Goal: Task Accomplishment & Management: Use online tool/utility

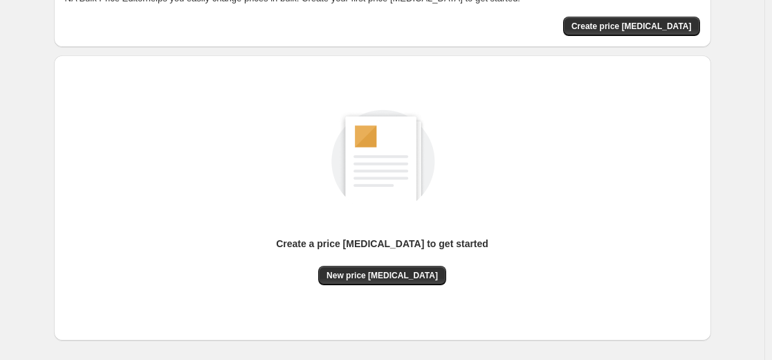
scroll to position [158, 0]
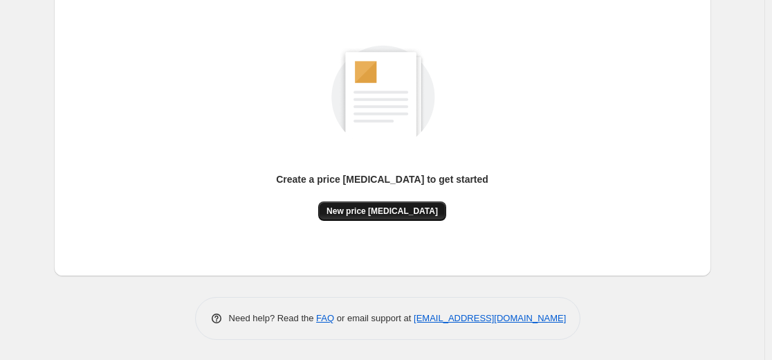
click at [407, 214] on span "New price [MEDICAL_DATA]" at bounding box center [382, 210] width 111 height 11
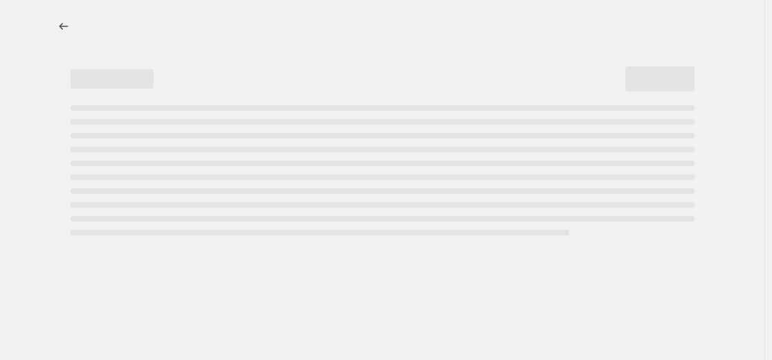
select select "percentage"
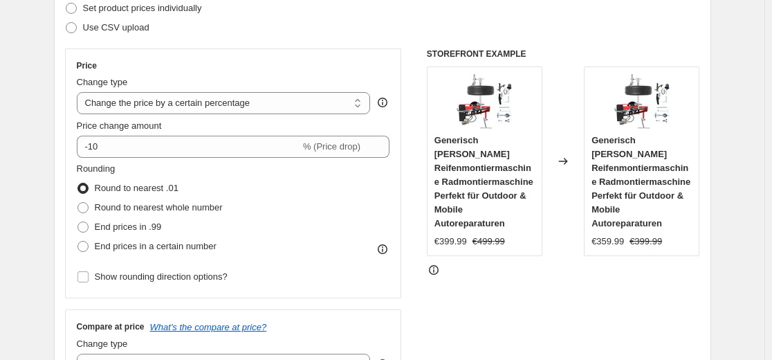
scroll to position [208, 0]
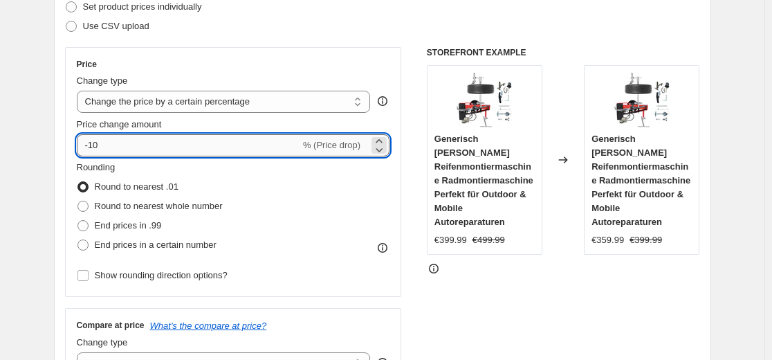
click at [194, 149] on input "-10" at bounding box center [188, 145] width 223 height 22
type input "-1"
type input "-35"
click at [259, 41] on div "Step 2. Select how the prices should change Use bulk price change rules Set pro…" at bounding box center [382, 184] width 635 height 463
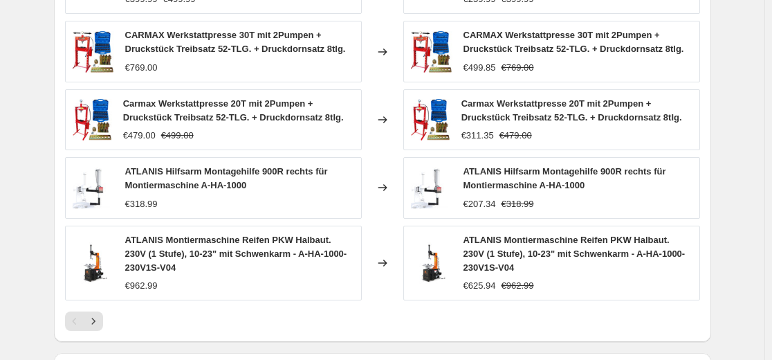
scroll to position [899, 0]
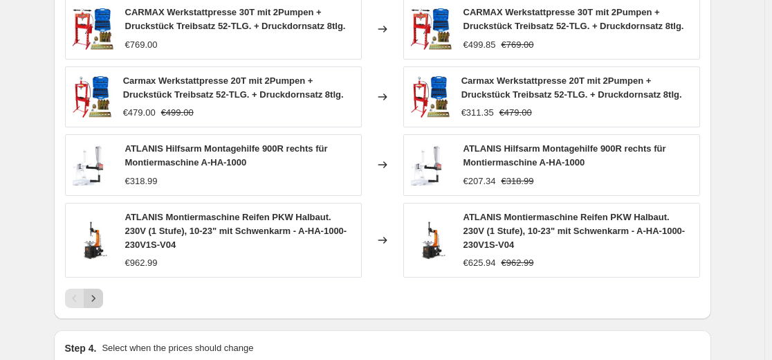
click at [100, 300] on icon "Next" at bounding box center [93, 298] width 14 height 14
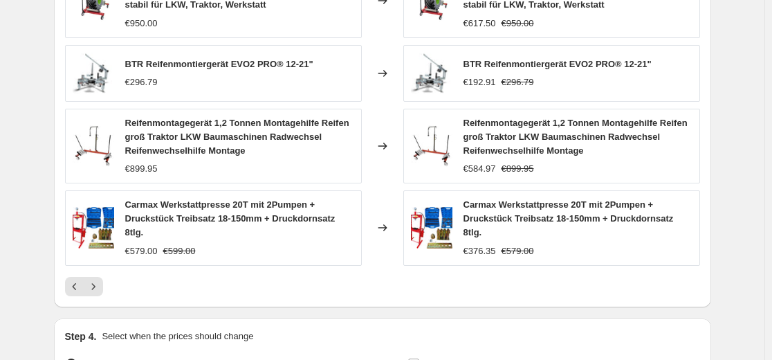
scroll to position [968, 0]
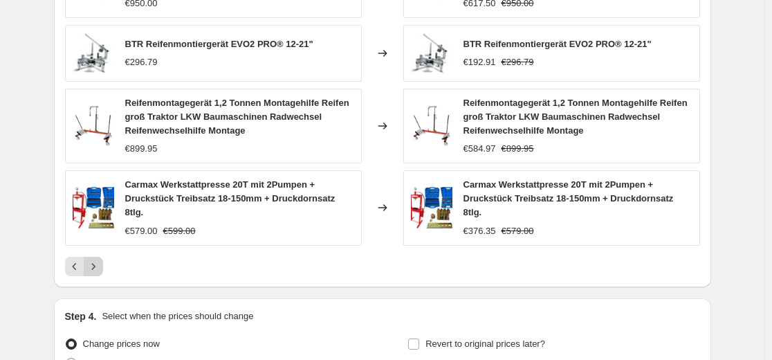
click at [100, 267] on icon "Next" at bounding box center [93, 266] width 14 height 14
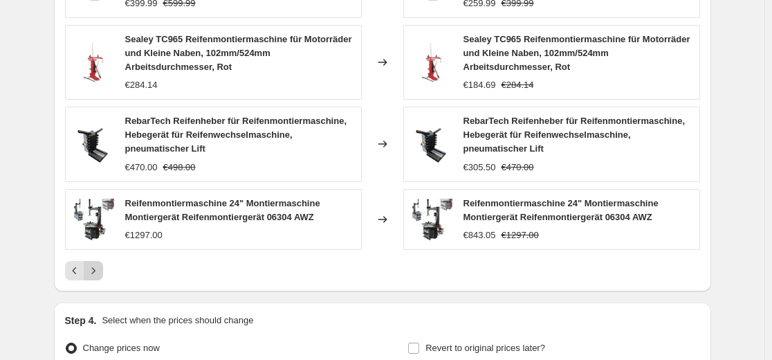
click at [93, 272] on icon "Next" at bounding box center [93, 271] width 14 height 14
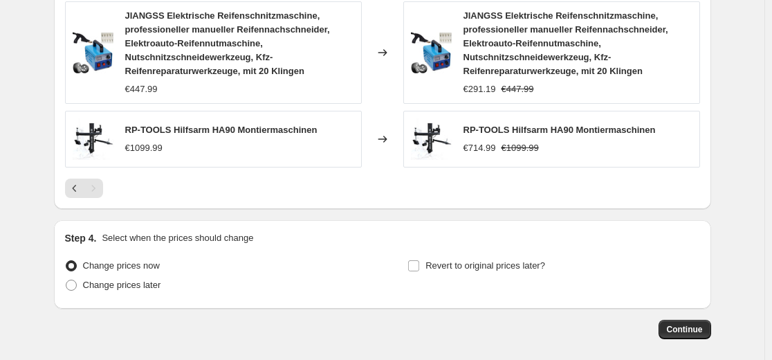
scroll to position [1107, 0]
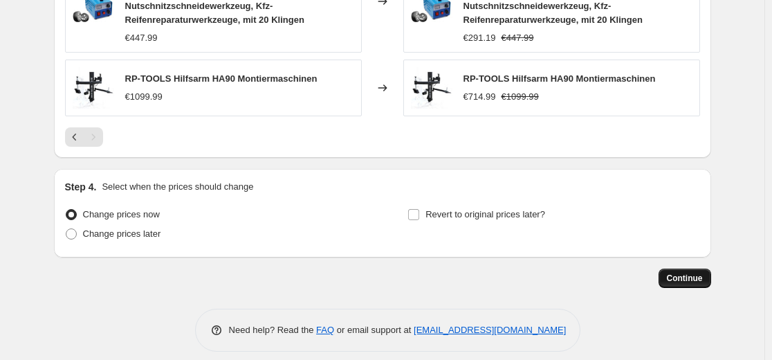
click at [683, 288] on button "Continue" at bounding box center [685, 277] width 53 height 19
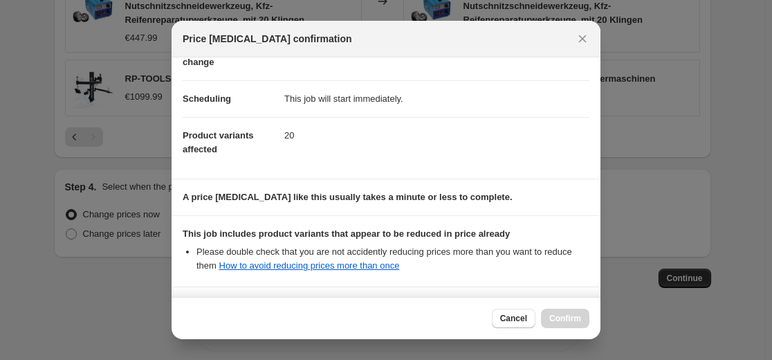
scroll to position [223, 0]
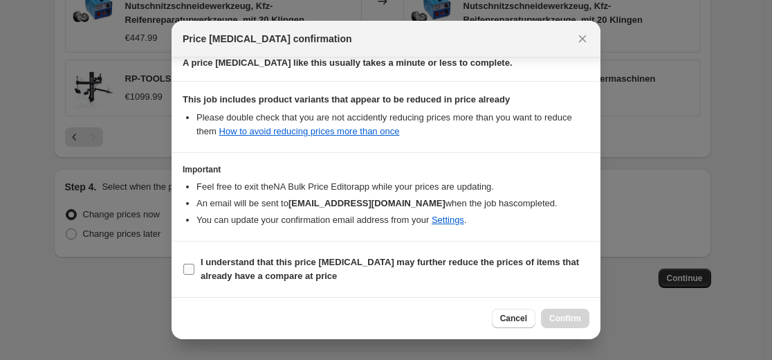
click at [497, 264] on b "I understand that this price [MEDICAL_DATA] may further reduce the prices of it…" at bounding box center [390, 269] width 378 height 24
click at [194, 264] on input "I understand that this price [MEDICAL_DATA] may further reduce the prices of it…" at bounding box center [188, 269] width 11 height 11
checkbox input "true"
click at [569, 317] on span "Confirm" at bounding box center [565, 318] width 32 height 11
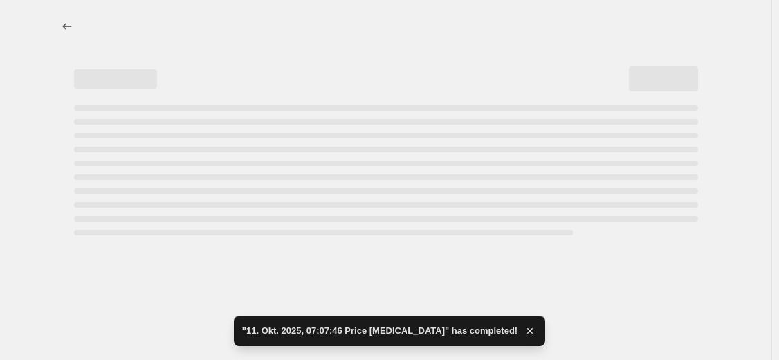
select select "percentage"
